Goal: Information Seeking & Learning: Learn about a topic

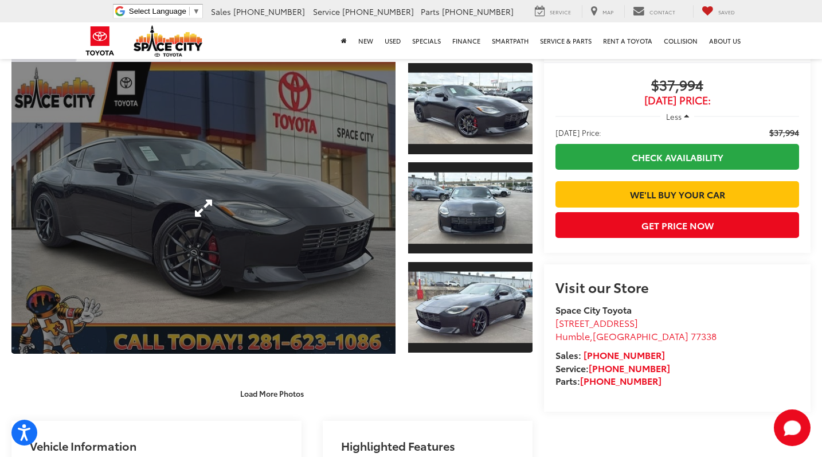
scroll to position [103, 0]
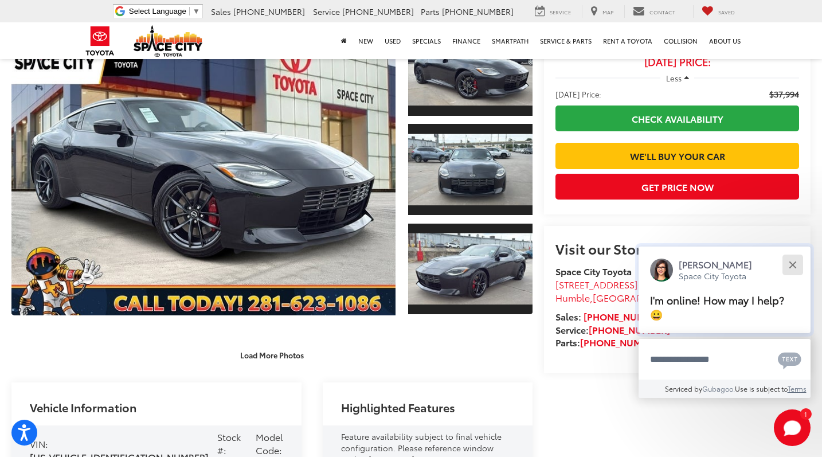
click at [796, 277] on button "Close" at bounding box center [792, 264] width 25 height 25
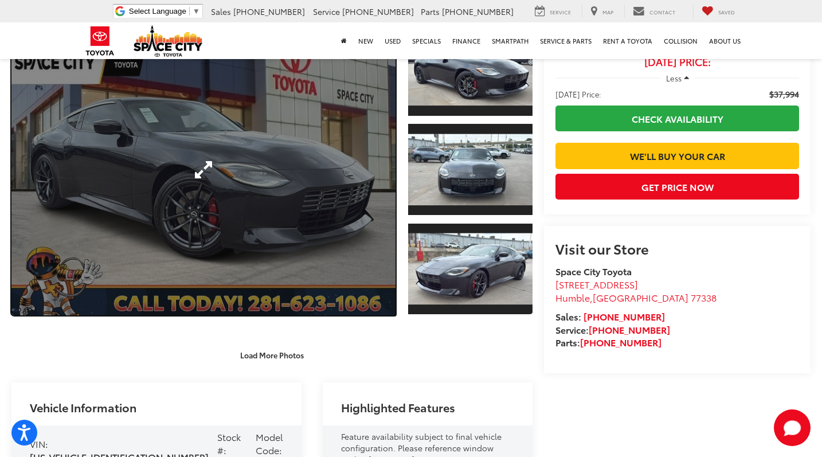
click at [345, 144] on link "Expand Photo 0" at bounding box center [203, 169] width 384 height 292
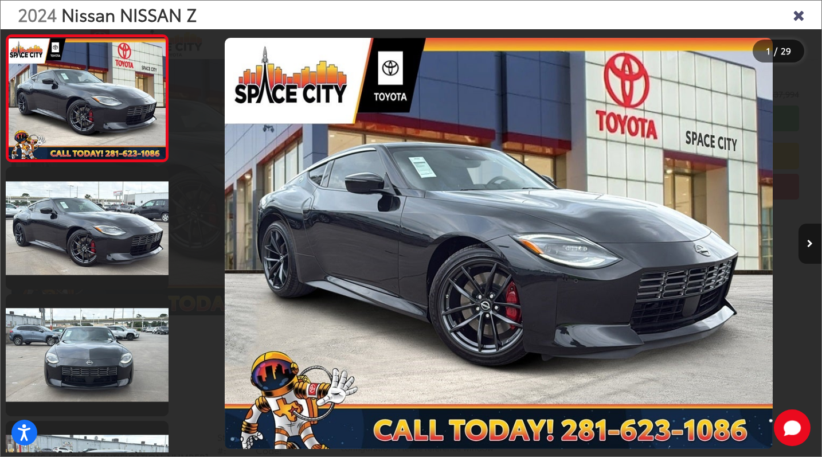
click at [810, 245] on icon "Next image" at bounding box center [810, 244] width 6 height 8
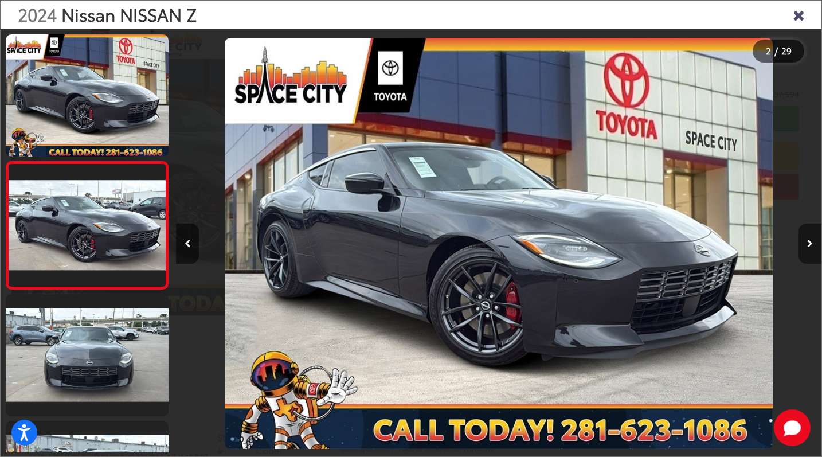
scroll to position [15, 0]
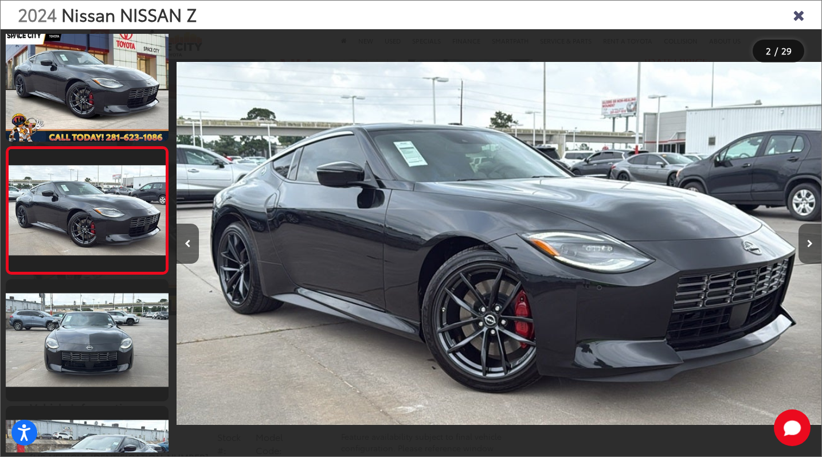
click at [810, 245] on icon "Next image" at bounding box center [810, 244] width 6 height 8
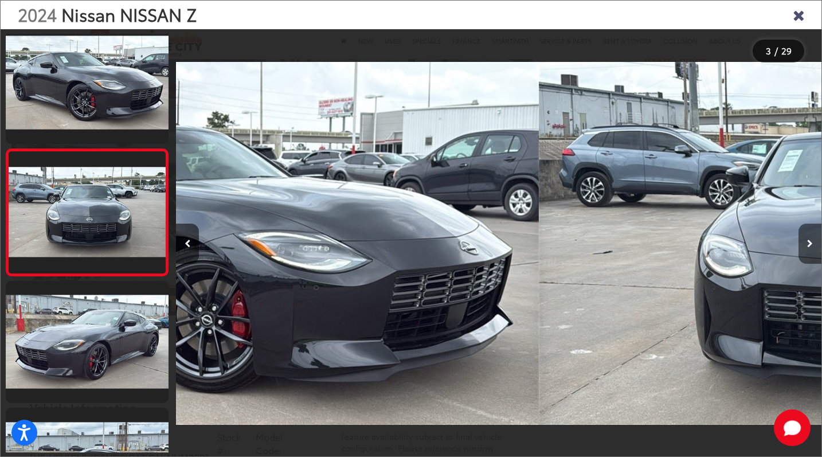
scroll to position [142, 0]
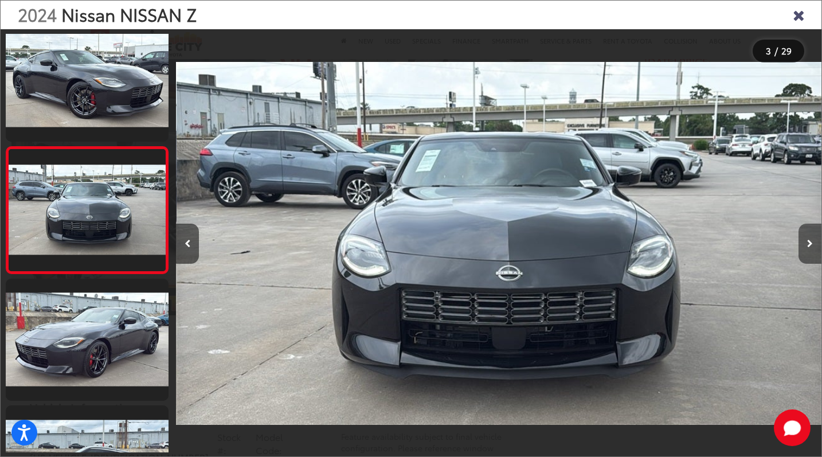
click at [810, 245] on icon "Next image" at bounding box center [810, 244] width 6 height 8
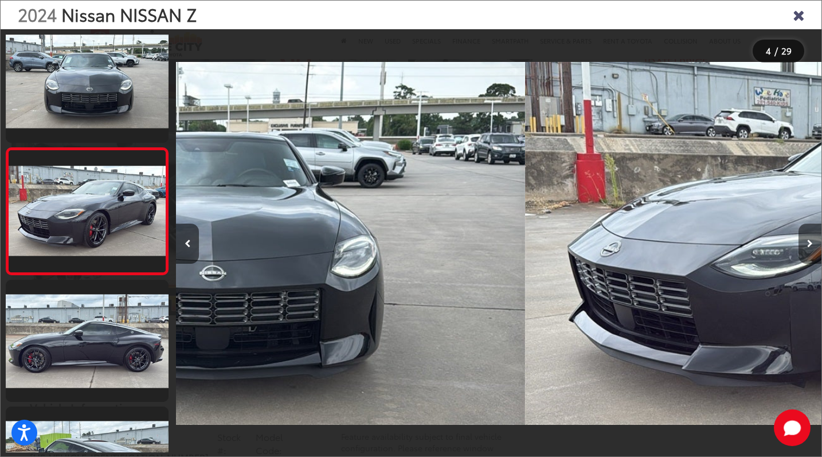
scroll to position [269, 0]
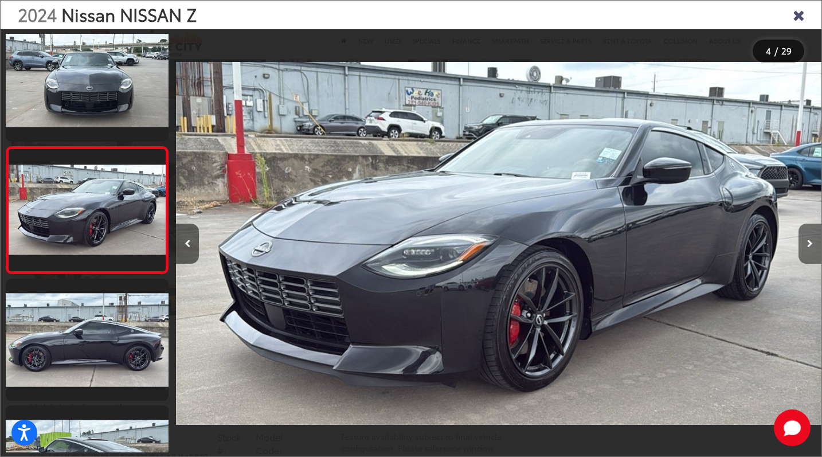
click at [810, 245] on icon "Next image" at bounding box center [810, 244] width 6 height 8
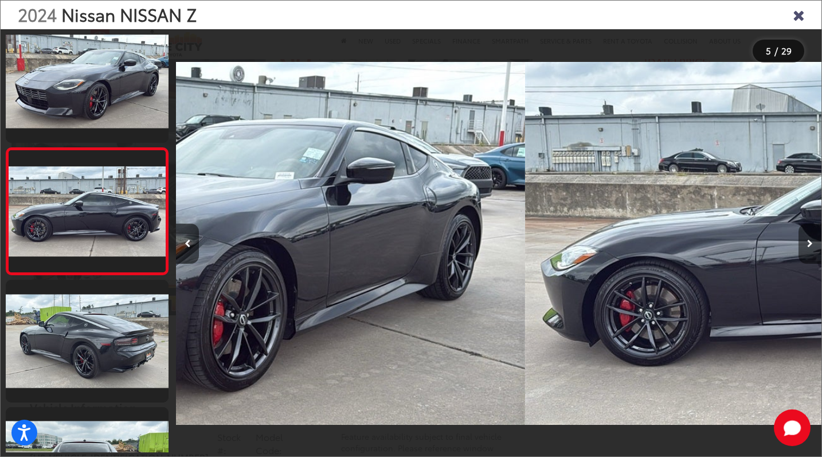
scroll to position [395, 0]
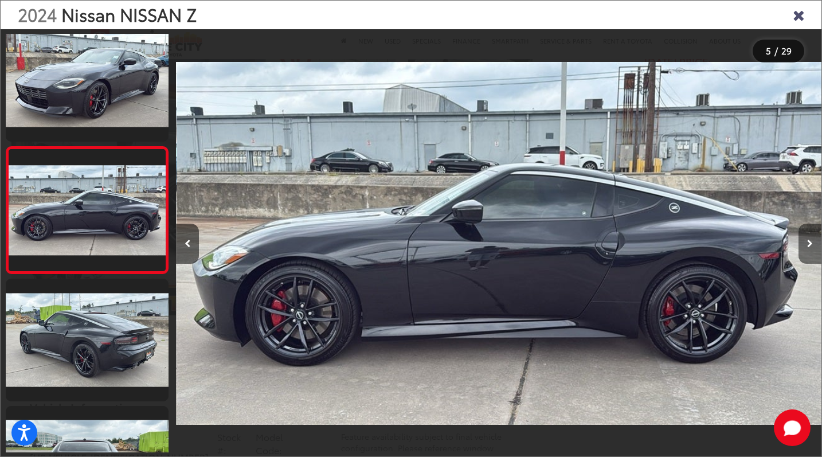
click at [810, 245] on icon "Next image" at bounding box center [810, 244] width 6 height 8
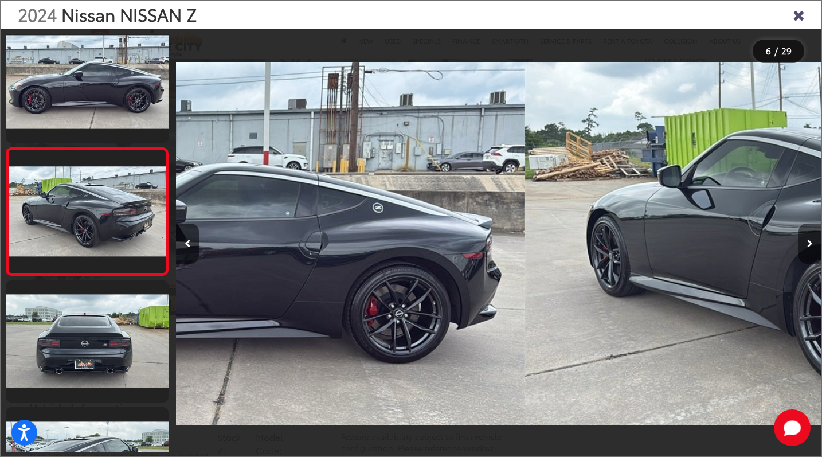
scroll to position [522, 0]
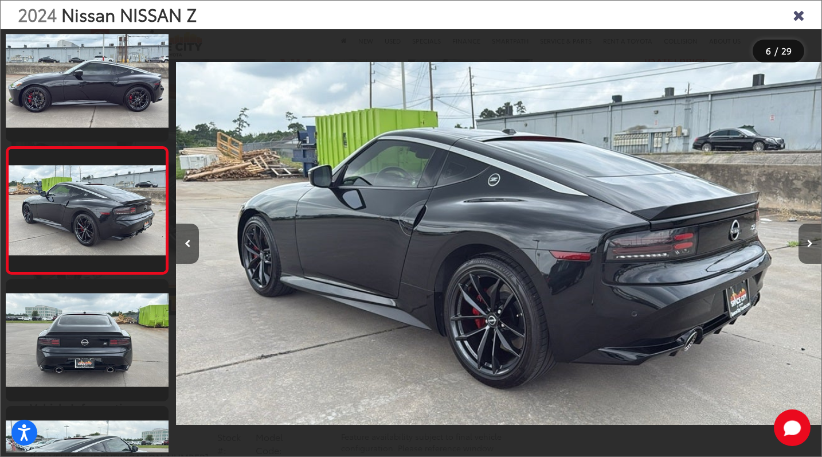
click at [810, 245] on icon "Next image" at bounding box center [810, 244] width 6 height 8
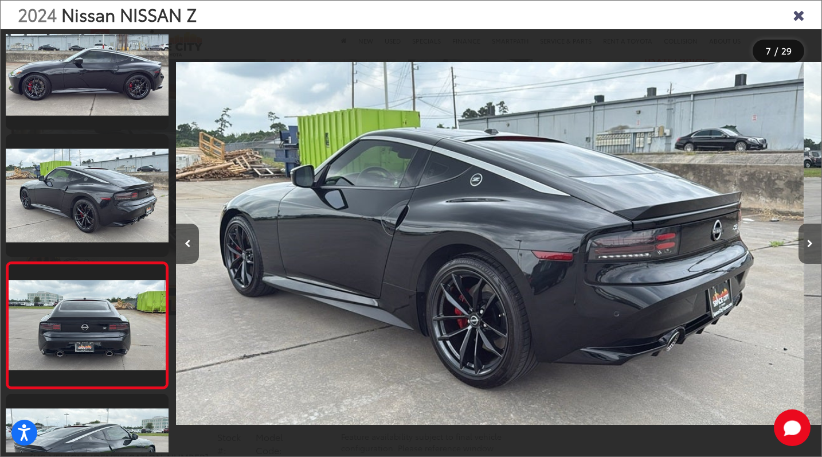
scroll to position [0, 0]
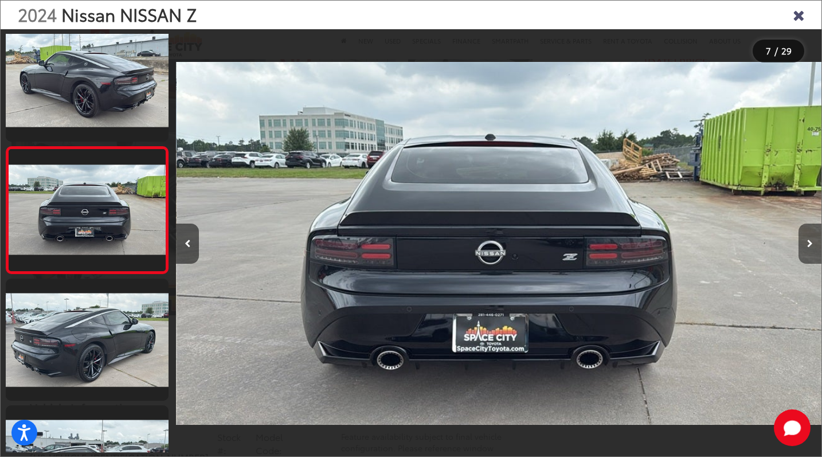
click at [810, 245] on icon "Next image" at bounding box center [810, 244] width 6 height 8
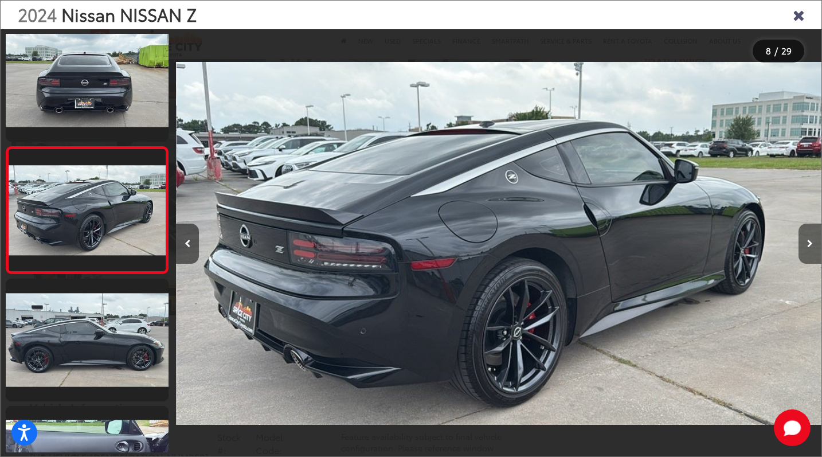
click at [810, 245] on icon "Next image" at bounding box center [810, 244] width 6 height 8
